Goal: Information Seeking & Learning: Learn about a topic

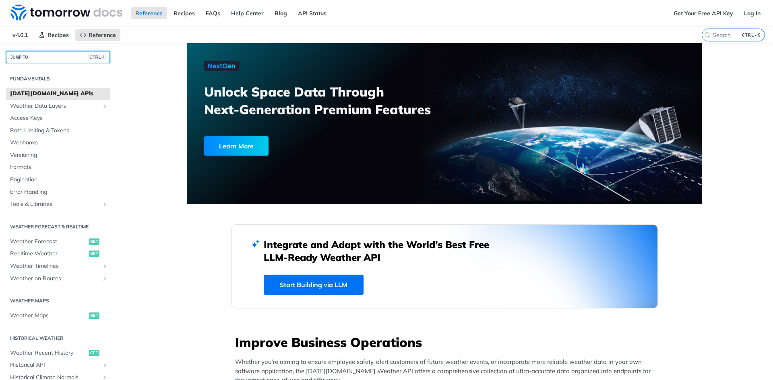
click at [60, 58] on button "JUMP TO CTRL-/" at bounding box center [58, 57] width 104 height 12
drag, startPoint x: 736, startPoint y: 76, endPoint x: 736, endPoint y: 70, distance: 6.1
click at [723, 35] on input "CTRL-K" at bounding box center [723, 34] width 82 height 7
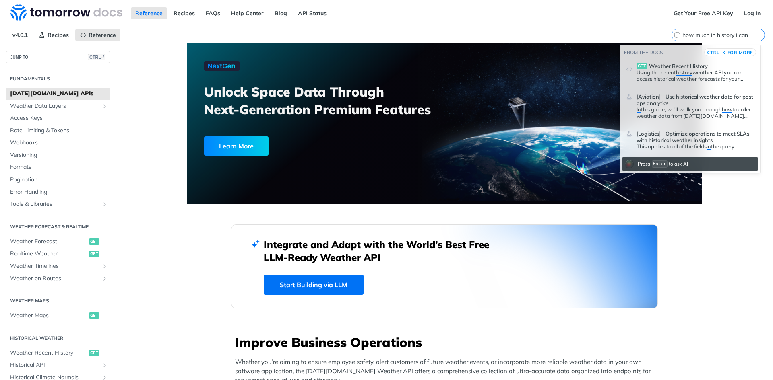
scroll to position [0, 5]
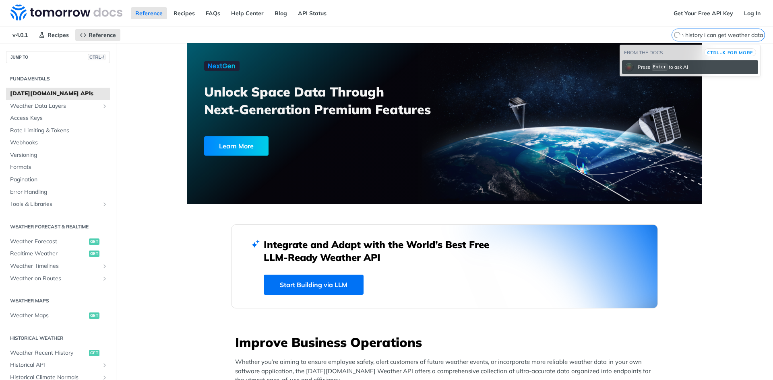
type input "how much in history i can get weather data?"
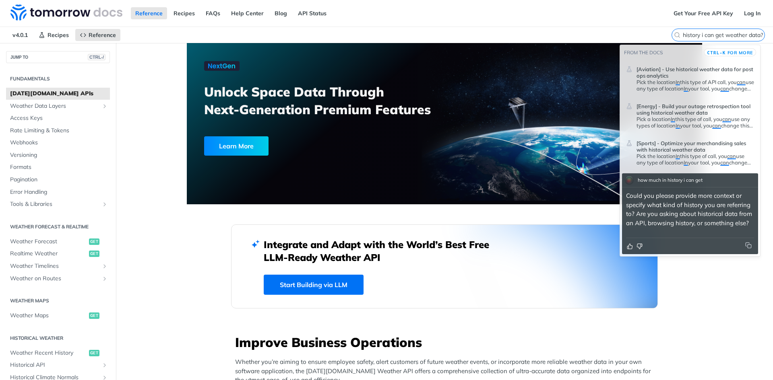
click at [699, 34] on input "how much in history i can get weather data?" at bounding box center [723, 34] width 82 height 7
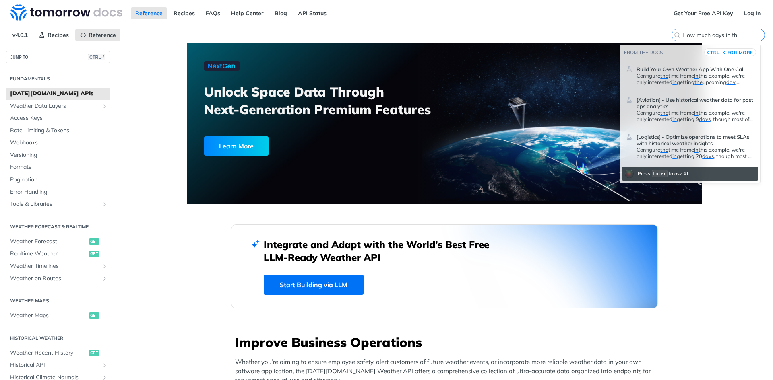
type input "How much days in t"
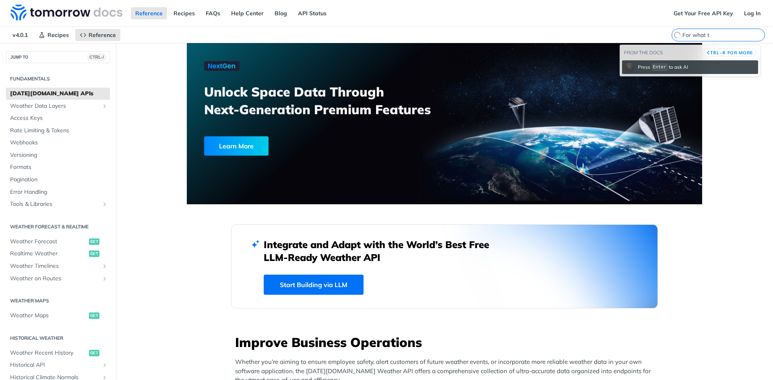
type input "For what ti"
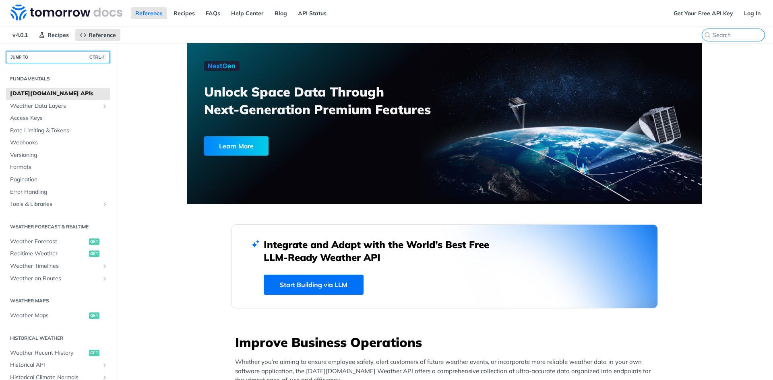
click at [32, 56] on button "JUMP TO CTRL-/" at bounding box center [58, 57] width 104 height 12
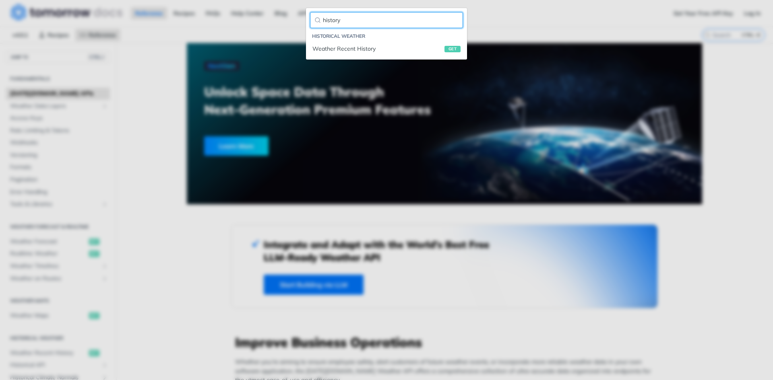
type input "history"
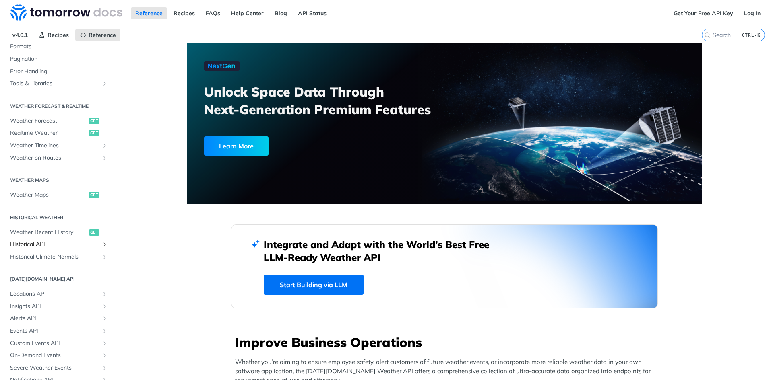
scroll to position [155, 0]
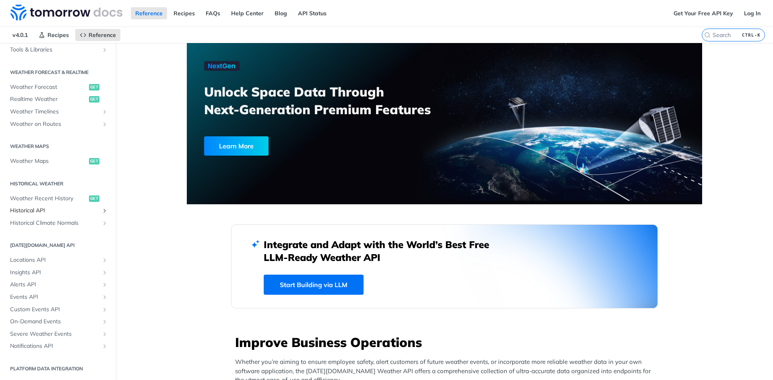
click at [57, 211] on span "Historical API" at bounding box center [54, 211] width 89 height 8
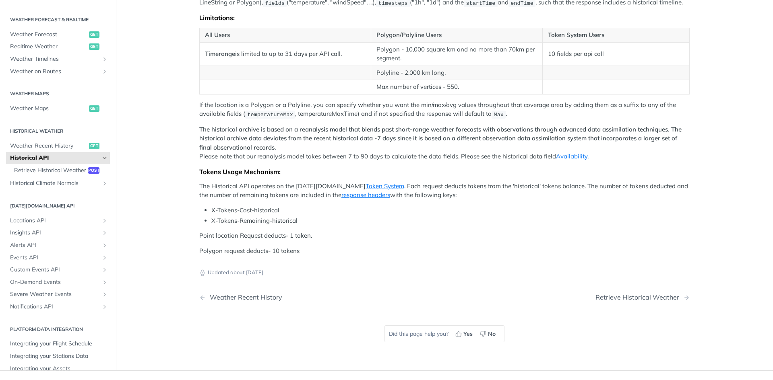
scroll to position [201, 0]
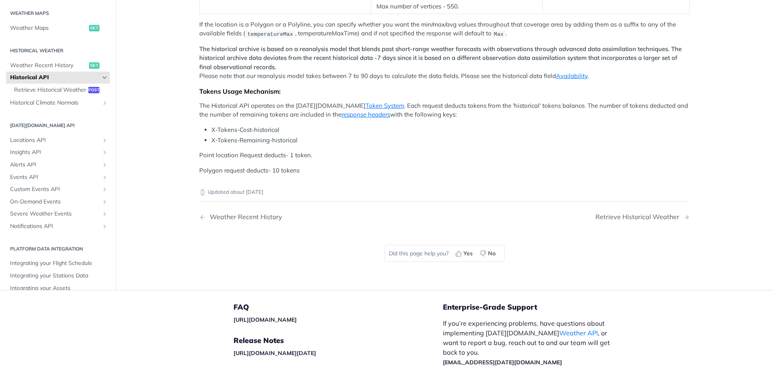
drag, startPoint x: 200, startPoint y: 171, endPoint x: 341, endPoint y: 168, distance: 141.3
drag, startPoint x: 341, startPoint y: 169, endPoint x: 346, endPoint y: 183, distance: 15.3
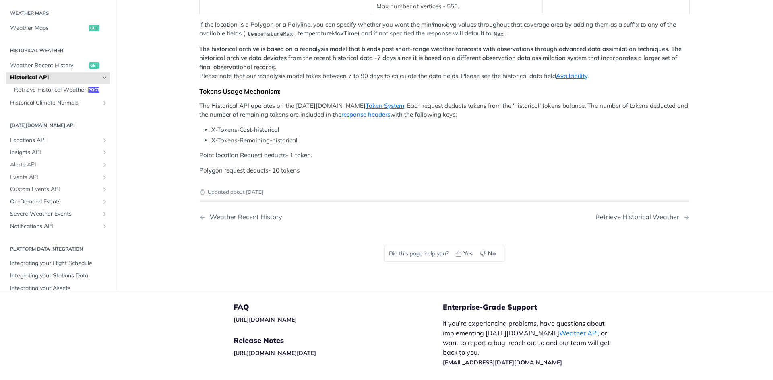
scroll to position [161, 0]
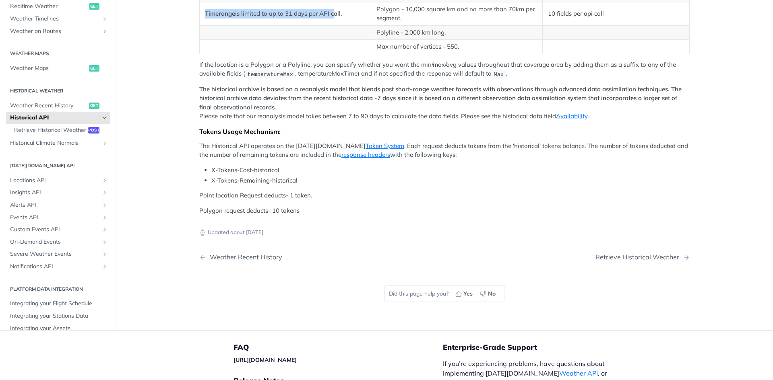
drag, startPoint x: 201, startPoint y: 211, endPoint x: 331, endPoint y: 212, distance: 130.4
click at [330, 25] on td "Timerange is limited to up to 31 days per API call." at bounding box center [285, 13] width 171 height 23
drag, startPoint x: 334, startPoint y: 212, endPoint x: 339, endPoint y: 211, distance: 4.6
click at [335, 25] on td "Timerange is limited to up to 31 days per API call." at bounding box center [285, 13] width 171 height 23
drag, startPoint x: 341, startPoint y: 209, endPoint x: 185, endPoint y: 212, distance: 155.4
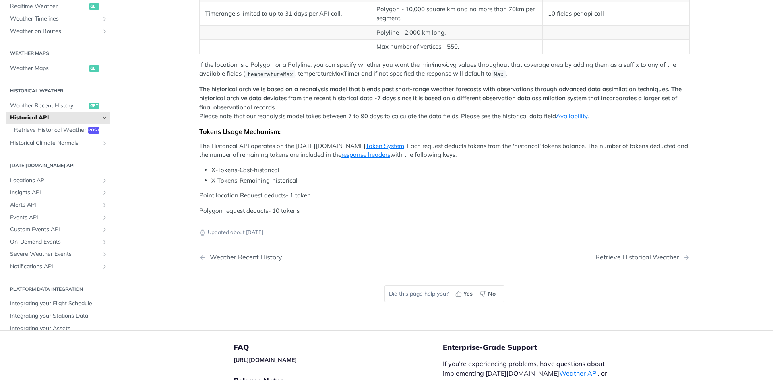
click at [187, 212] on article "Historical API [DATE][DOMAIN_NAME]'s Historical Weather API allows you to query…" at bounding box center [444, 106] width 515 height 448
click at [287, 25] on td "Timerange is limited to up to 31 days per API call." at bounding box center [285, 13] width 171 height 23
drag, startPoint x: 213, startPoint y: 213, endPoint x: 286, endPoint y: 213, distance: 73.3
click at [286, 25] on td "Timerange is limited to up to 31 days per API call." at bounding box center [285, 13] width 171 height 23
click at [292, 25] on td "Timerange is limited to up to 31 days per API call." at bounding box center [285, 13] width 171 height 23
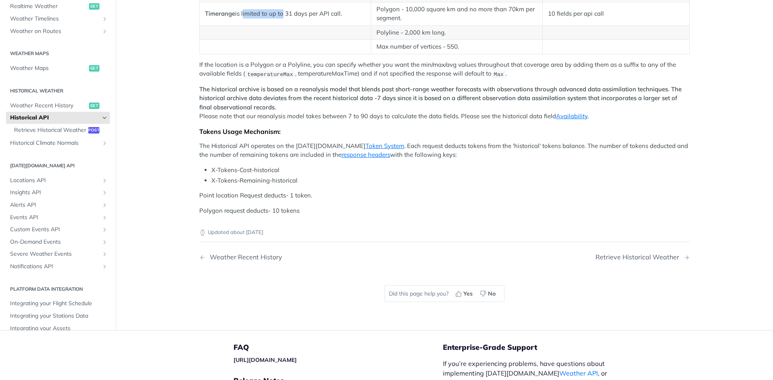
drag, startPoint x: 240, startPoint y: 208, endPoint x: 281, endPoint y: 211, distance: 40.4
click at [280, 25] on td "Timerange is limited to up to 31 days per API call." at bounding box center [285, 13] width 171 height 23
click at [319, 25] on td "Timerange is limited to up to 31 days per API call." at bounding box center [285, 13] width 171 height 23
drag, startPoint x: 292, startPoint y: 210, endPoint x: 326, endPoint y: 211, distance: 33.4
click at [324, 25] on td "Timerange is limited to up to 31 days per API call." at bounding box center [285, 13] width 171 height 23
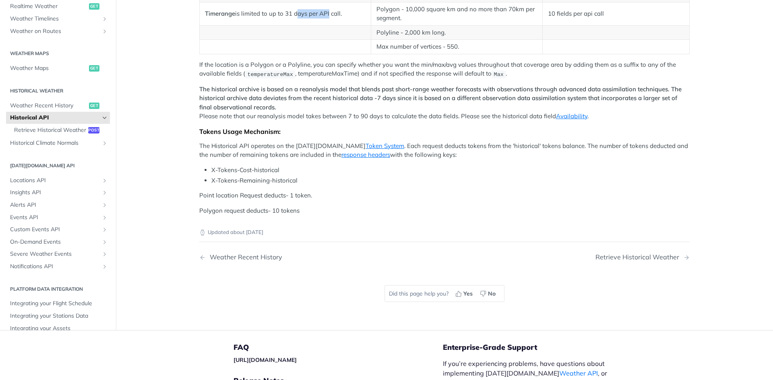
drag, startPoint x: 326, startPoint y: 211, endPoint x: 330, endPoint y: 215, distance: 5.7
click at [326, 25] on td "Timerange is limited to up to 31 days per API call." at bounding box center [285, 13] width 171 height 23
click at [339, 25] on td "Timerange is limited to up to 31 days per API call." at bounding box center [285, 13] width 171 height 23
drag, startPoint x: 299, startPoint y: 151, endPoint x: 635, endPoint y: 146, distance: 336.5
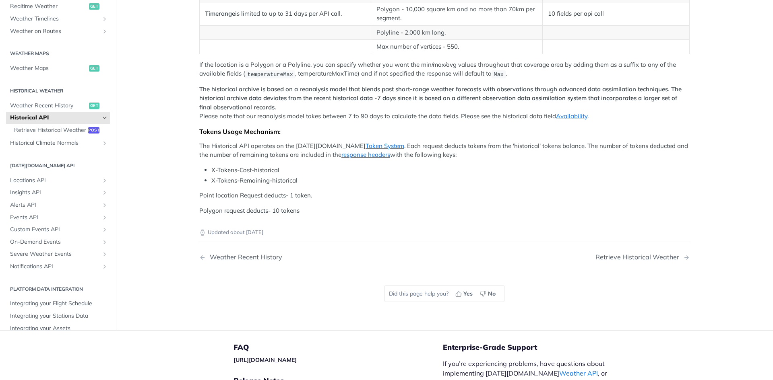
drag, startPoint x: 298, startPoint y: 159, endPoint x: 562, endPoint y: 153, distance: 264.1
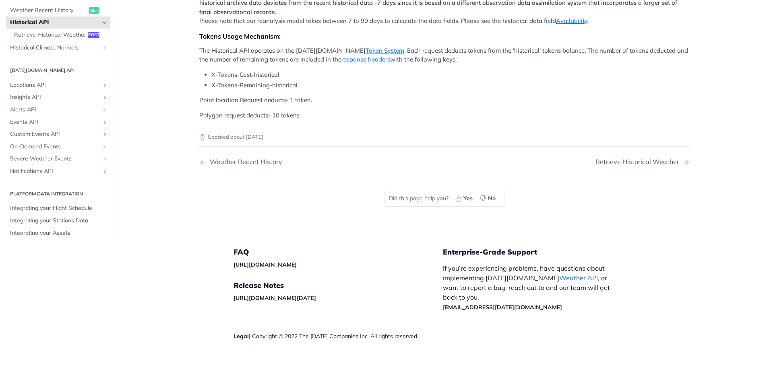
scroll to position [201, 0]
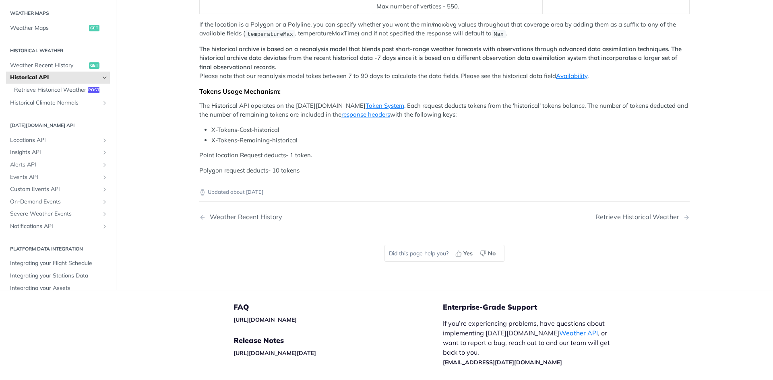
click at [175, 163] on main "JUMP TO CTRL-/ Fundamentals [DATE][DOMAIN_NAME] APIs Weather Data Layers Core P…" at bounding box center [386, 66] width 773 height 448
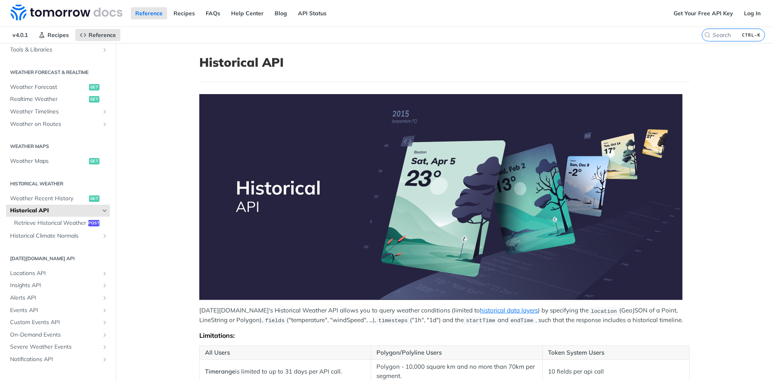
click at [709, 78] on main "JUMP TO CTRL-/ Fundamentals [DATE][DOMAIN_NAME] APIs Weather Data Layers Core P…" at bounding box center [386, 366] width 773 height 646
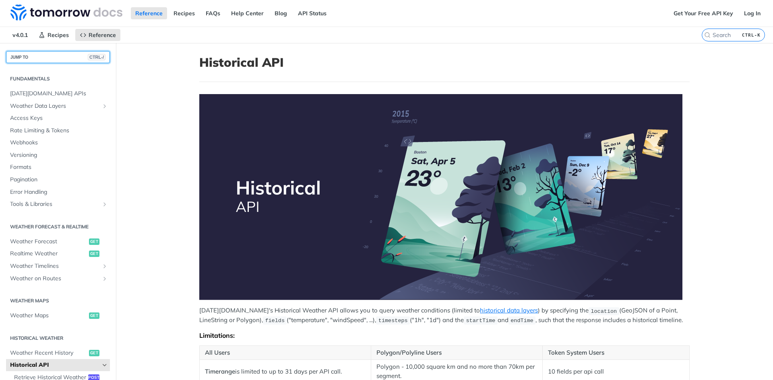
click at [33, 55] on button "JUMP TO CTRL-/" at bounding box center [58, 57] width 104 height 12
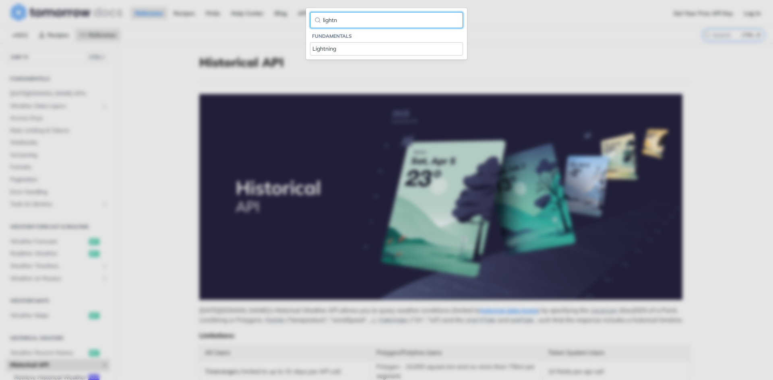
type input "lightn"
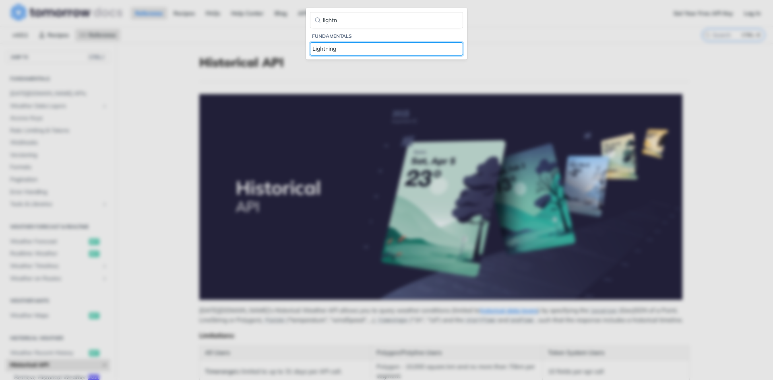
click at [338, 54] on link "Lightning" at bounding box center [386, 48] width 153 height 13
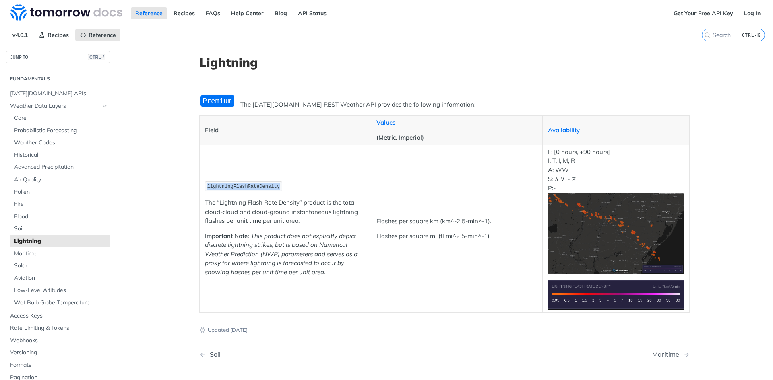
drag, startPoint x: 203, startPoint y: 187, endPoint x: 292, endPoint y: 185, distance: 89.0
click at [292, 185] on p "lightningFlashRateDensity" at bounding box center [285, 187] width 161 height 12
click at [291, 184] on p "lightningFlashRateDensity" at bounding box center [285, 187] width 161 height 12
drag, startPoint x: 380, startPoint y: 222, endPoint x: 449, endPoint y: 223, distance: 68.8
click at [444, 223] on p "Flashes per square km (km^-2 5-min^-1)." at bounding box center [456, 221] width 161 height 9
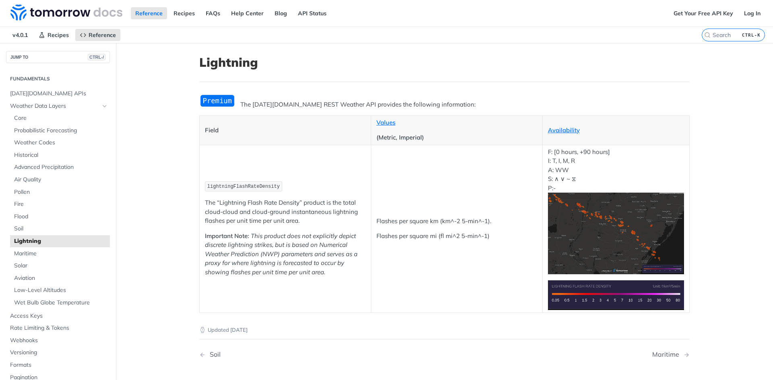
click at [451, 224] on p "Flashes per square km (km^-2 5-min^-1)." at bounding box center [456, 221] width 161 height 9
drag, startPoint x: 369, startPoint y: 217, endPoint x: 436, endPoint y: 220, distance: 67.3
click at [436, 220] on td "Flashes per square km (km^-2 5-min^-1). Flashes per square mi (fl mi^2 5-min^-1)" at bounding box center [456, 229] width 171 height 168
click at [436, 220] on p "Flashes per square km (km^-2 5-min^-1)." at bounding box center [456, 221] width 161 height 9
drag, startPoint x: 421, startPoint y: 223, endPoint x: 508, endPoint y: 219, distance: 86.2
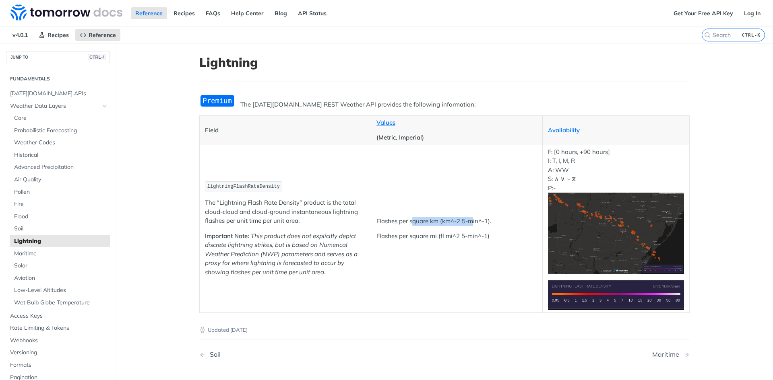
click at [477, 223] on p "Flashes per square km (km^-2 5-min^-1)." at bounding box center [456, 221] width 161 height 9
click at [506, 222] on p "Flashes per square km (km^-2 5-min^-1)." at bounding box center [456, 221] width 161 height 9
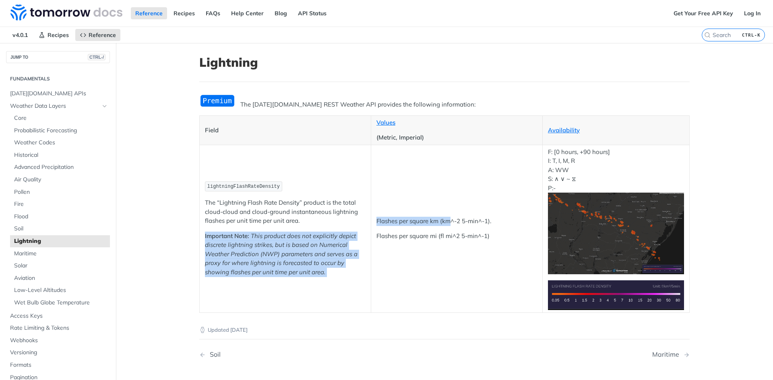
drag, startPoint x: 366, startPoint y: 217, endPoint x: 467, endPoint y: 221, distance: 100.7
click at [457, 224] on tr "lightningFlashRateDensity The “Lightning Flash Rate Density” product is the tot…" at bounding box center [445, 229] width 490 height 168
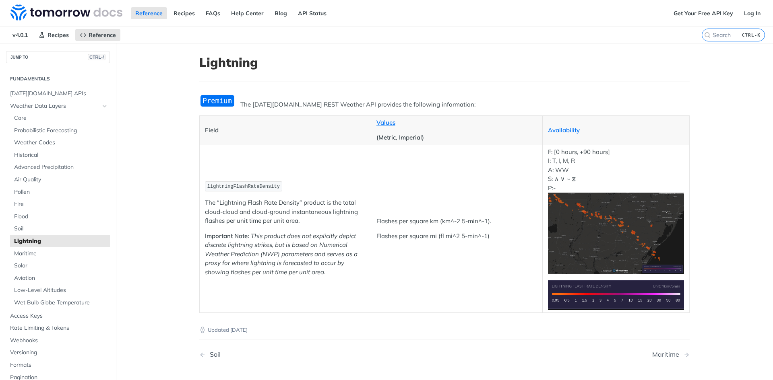
click at [481, 221] on p "Flashes per square km (km^-2 5-min^-1)." at bounding box center [456, 221] width 161 height 9
drag, startPoint x: 374, startPoint y: 219, endPoint x: 497, endPoint y: 214, distance: 123.3
click at [497, 214] on td "Flashes per square km (km^-2 5-min^-1). Flashes per square mi (fl mi^2 5-min^-1)" at bounding box center [456, 229] width 171 height 168
click at [448, 189] on td "Flashes per square km (km^-2 5-min^-1). Flashes per square mi (fl mi^2 5-min^-1)" at bounding box center [456, 229] width 171 height 168
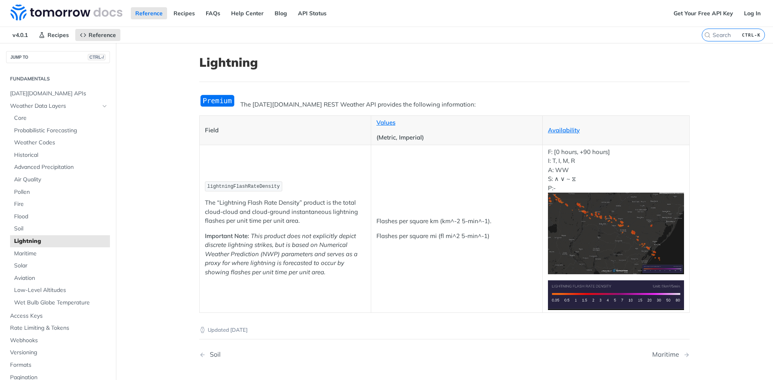
click at [168, 157] on main "JUMP TO CTRL-/ Fundamentals [DATE][DOMAIN_NAME] APIs Weather Data Layers Core P…" at bounding box center [386, 235] width 773 height 385
